Goal: Information Seeking & Learning: Learn about a topic

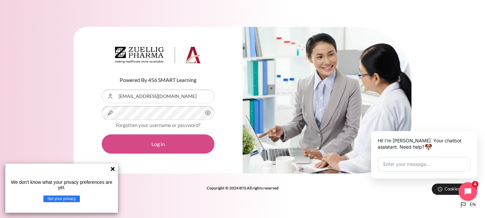
click at [175, 148] on button "Log in" at bounding box center [158, 143] width 113 height 19
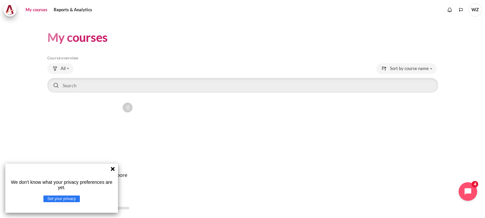
click at [112, 168] on icon at bounding box center [113, 169] width 4 height 4
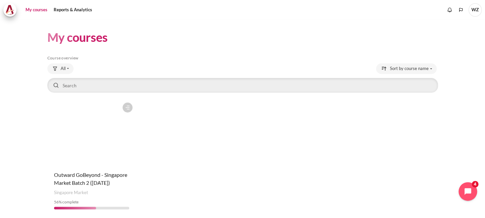
click at [118, 152] on figure "Content" at bounding box center [91, 132] width 89 height 66
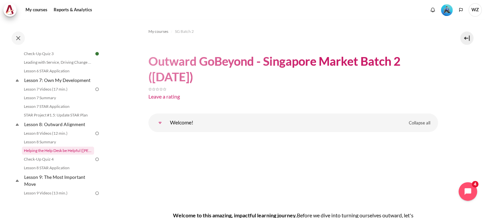
scroll to position [398, 0]
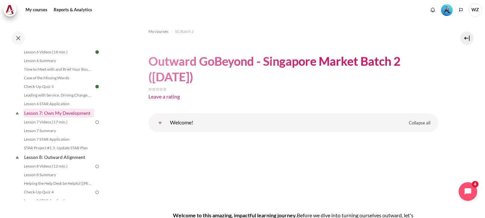
click at [59, 117] on link "Lesson 7: Own My Development" at bounding box center [58, 112] width 71 height 9
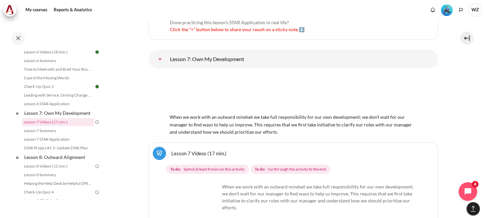
scroll to position [5208, 0]
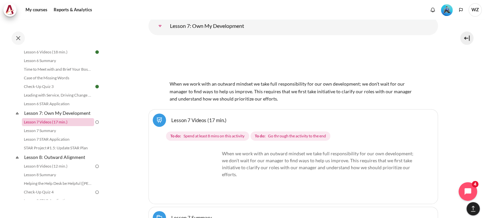
click at [76, 126] on link "Lesson 7 Videos (17 min.)" at bounding box center [58, 122] width 72 height 8
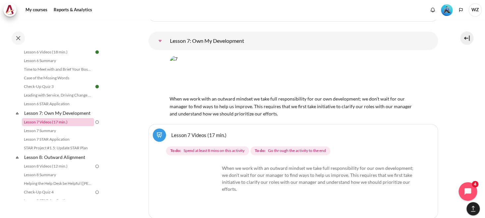
click at [76, 126] on link "Lesson 7 Videos (17 min.)" at bounding box center [58, 122] width 72 height 8
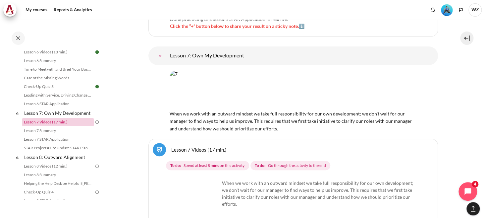
click at [76, 126] on link "Lesson 7 Videos (17 min.)" at bounding box center [58, 122] width 72 height 8
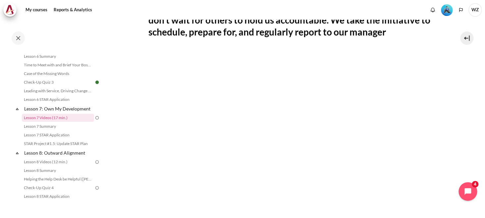
scroll to position [165, 0]
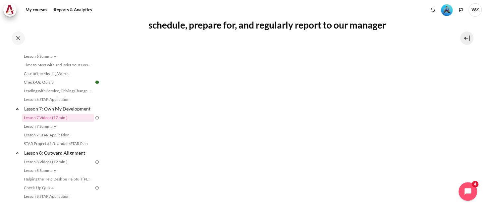
click at [327, 11] on div "My courses Reports & Analytics More" at bounding box center [242, 9] width 479 height 13
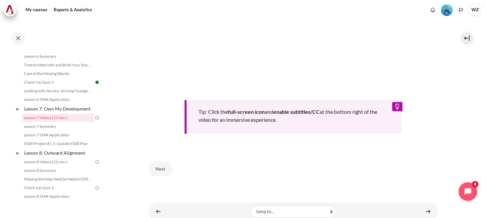
scroll to position [310, 0]
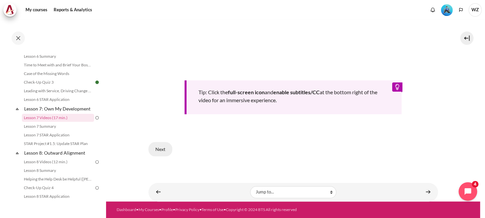
click at [164, 142] on button "Next" at bounding box center [161, 149] width 24 height 14
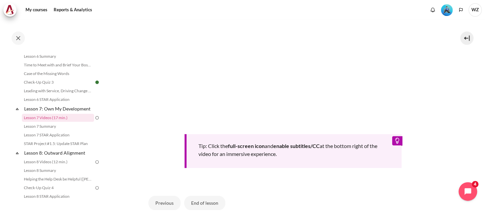
scroll to position [298, 0]
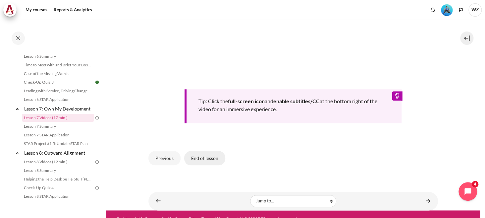
click at [211, 156] on button "End of lesson" at bounding box center [204, 158] width 41 height 14
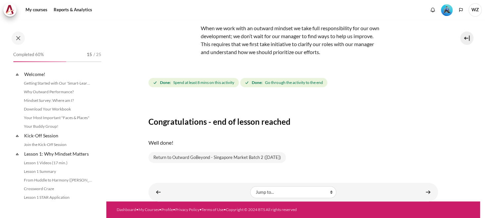
scroll to position [402, 0]
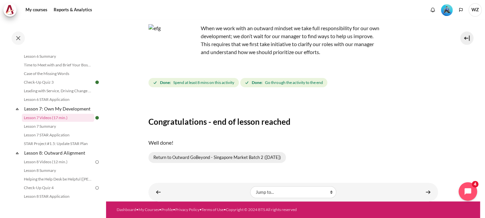
click at [235, 153] on link "Return to Outward GoBeyond - Singapore Market Batch 2 ([DATE])" at bounding box center [218, 157] width 138 height 11
